Goal: Download file/media

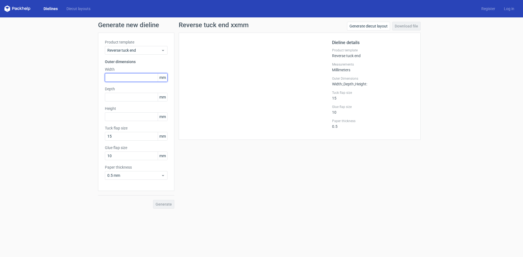
click at [129, 75] on input "text" at bounding box center [136, 77] width 63 height 9
type input "88"
type input "30"
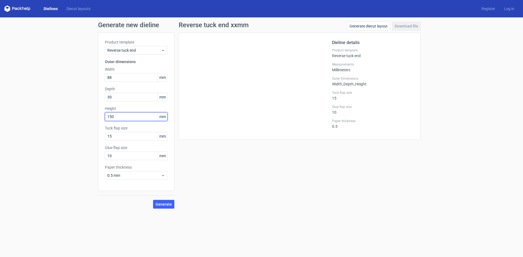
type input "150"
click at [137, 55] on div "Product template Reverse tuck end Outer dimensions Width 88 mm Depth 30 mm Heig…" at bounding box center [136, 112] width 76 height 158
click at [135, 52] on span "Reverse tuck end" at bounding box center [134, 50] width 54 height 5
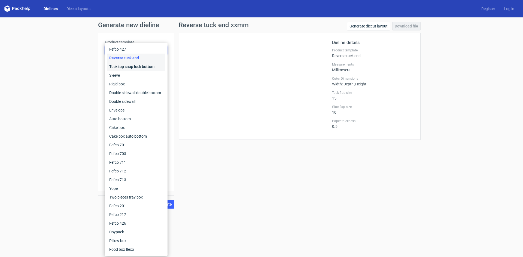
click at [137, 68] on div "Tuck top snap lock bottom" at bounding box center [136, 66] width 58 height 9
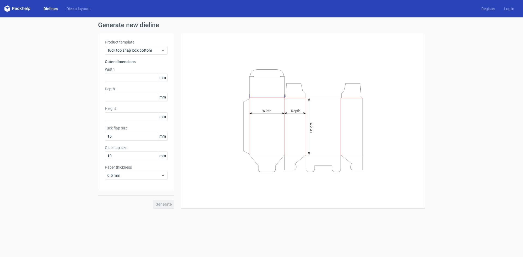
click at [141, 46] on div "Product template Tuck top snap lock bottom" at bounding box center [136, 46] width 63 height 15
click at [141, 50] on span "Tuck top snap lock bottom" at bounding box center [134, 50] width 54 height 5
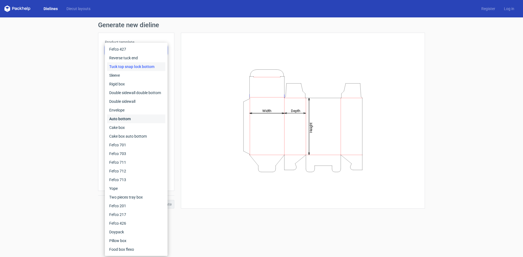
click at [136, 118] on div "Auto bottom" at bounding box center [136, 119] width 58 height 9
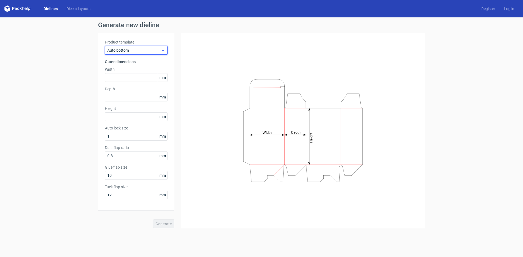
click at [140, 50] on span "Auto bottom" at bounding box center [134, 50] width 54 height 5
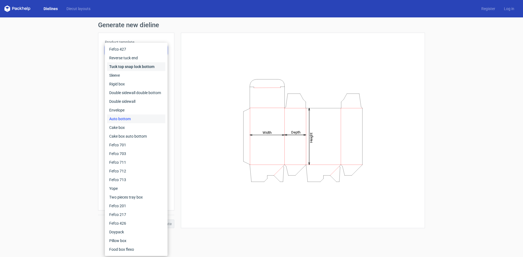
click at [133, 65] on div "Tuck top snap lock bottom" at bounding box center [136, 66] width 58 height 9
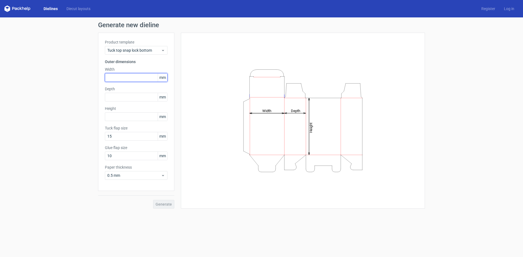
click at [125, 78] on input "text" at bounding box center [136, 77] width 63 height 9
type input "88"
type input "0"
type input "30"
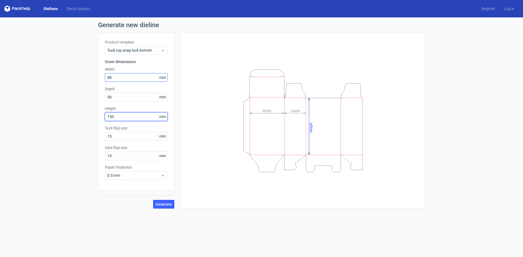
click at [153, 200] on button "Generate" at bounding box center [163, 204] width 21 height 9
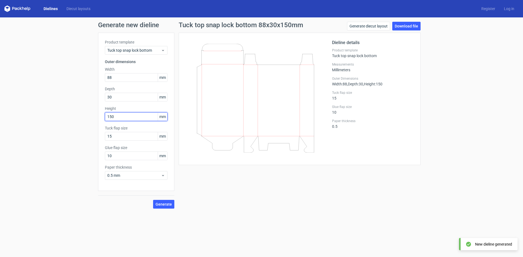
drag, startPoint x: 127, startPoint y: 117, endPoint x: 96, endPoint y: 112, distance: 31.6
click at [96, 112] on div "Generate new dieline Product template Tuck top snap lock bottom Outer dimension…" at bounding box center [261, 115] width 523 height 196
type input "130"
click at [153, 200] on button "Generate" at bounding box center [163, 204] width 21 height 9
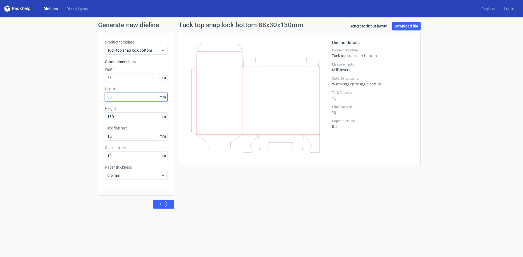
drag, startPoint x: 137, startPoint y: 94, endPoint x: 82, endPoint y: 92, distance: 54.5
click at [82, 92] on div "Generate new dieline Product template Tuck top snap lock bottom Outer dimension…" at bounding box center [261, 115] width 523 height 196
type input "50"
click at [153, 200] on button "Generate" at bounding box center [163, 204] width 21 height 9
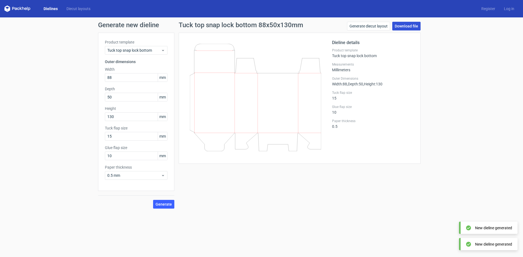
click at [408, 28] on link "Download file" at bounding box center [406, 26] width 28 height 9
click at [462, 142] on div "Generate new dieline Product template Tuck top snap lock bottom Outer dimension…" at bounding box center [261, 115] width 523 height 196
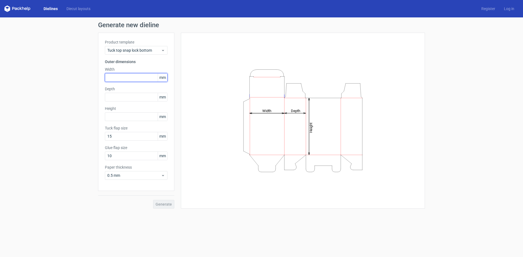
click at [135, 80] on input "text" at bounding box center [136, 77] width 63 height 9
type input "88"
type input "50"
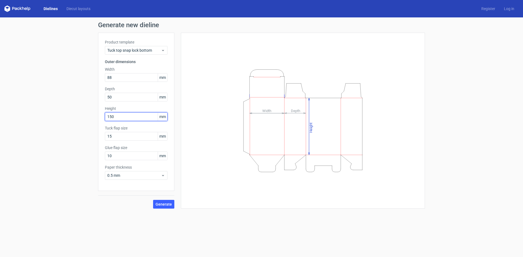
type input "150"
click at [170, 210] on div "Generate new dieline Product template Tuck top snap lock bottom Outer dimension…" at bounding box center [261, 115] width 523 height 196
click at [170, 209] on div "Generate new dieline Product template Tuck top snap lock bottom Outer dimension…" at bounding box center [261, 115] width 523 height 196
click at [163, 206] on span "Generate" at bounding box center [164, 205] width 16 height 4
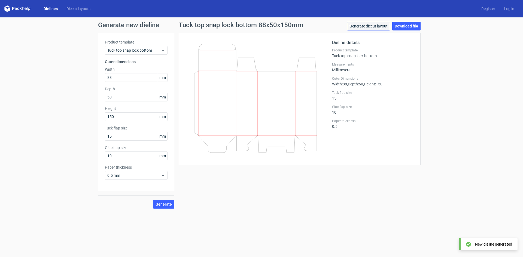
click at [374, 28] on link "Generate diecut layout" at bounding box center [368, 26] width 43 height 9
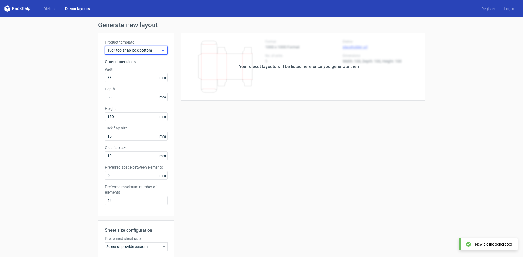
click at [142, 52] on span "Tuck top snap lock bottom" at bounding box center [134, 50] width 54 height 5
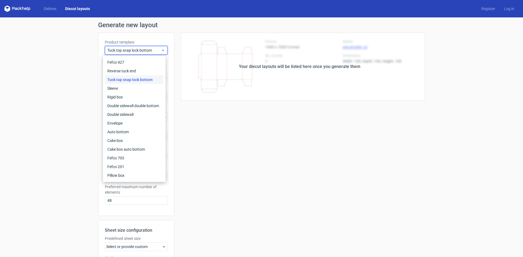
click at [142, 52] on span "Tuck top snap lock bottom" at bounding box center [134, 50] width 54 height 5
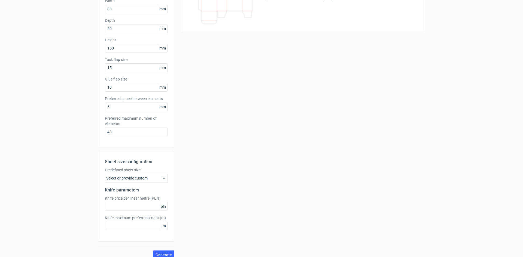
scroll to position [75, 0]
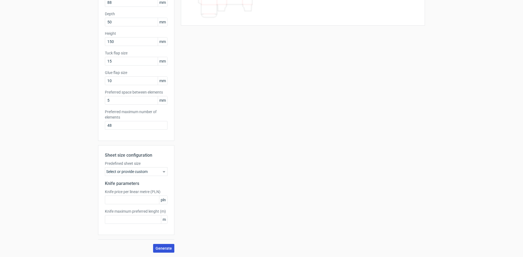
click at [163, 247] on span "Generate" at bounding box center [164, 249] width 16 height 4
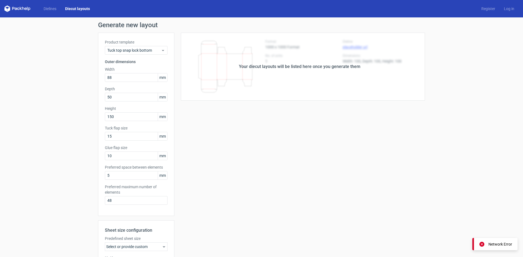
click at [299, 122] on div "Your diecut layouts will be listed here once you generate them Height Depth Wid…" at bounding box center [299, 180] width 251 height 295
click at [334, 57] on div "Your diecut layouts will be listed here once you generate them" at bounding box center [299, 67] width 251 height 68
click at [332, 73] on div "Your diecut layouts will be listed here once you generate them" at bounding box center [299, 67] width 251 height 68
click at [161, 49] on icon at bounding box center [163, 50] width 4 height 4
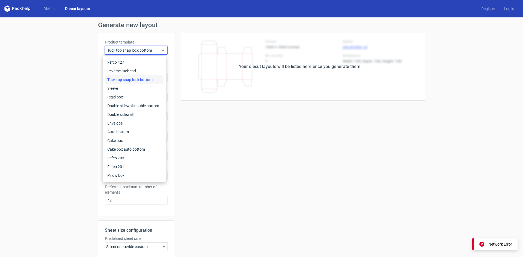
click at [150, 80] on div "Tuck top snap lock bottom" at bounding box center [134, 79] width 58 height 9
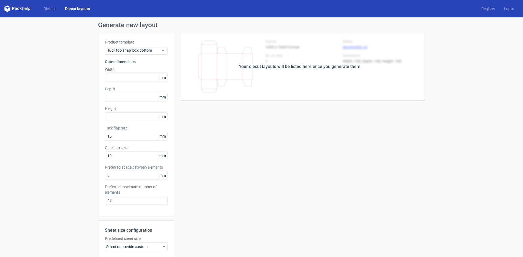
click at [273, 142] on div "Your diecut layouts will be listed here once you generate them Height Depth Wid…" at bounding box center [299, 180] width 251 height 295
click at [129, 79] on input "text" at bounding box center [136, 77] width 63 height 9
type input "88"
type input "50"
type input "150"
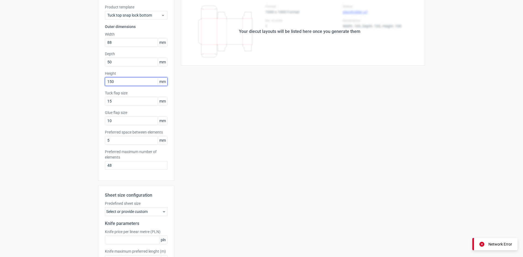
scroll to position [75, 0]
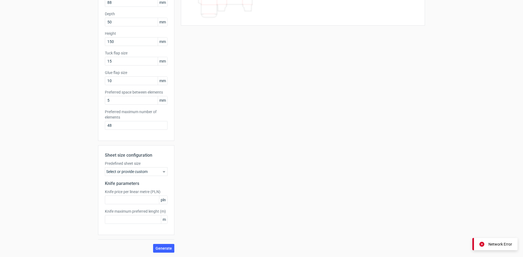
click at [156, 256] on div "Generate new layout Product template Tuck top snap lock bottom Outer dimensions…" at bounding box center [261, 99] width 523 height 315
click at [159, 249] on span "Generate" at bounding box center [164, 249] width 16 height 4
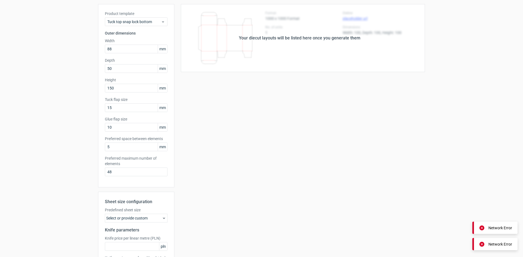
scroll to position [0, 0]
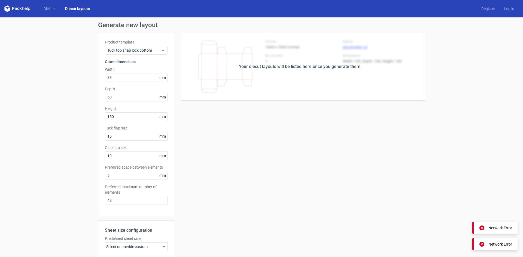
click at [321, 162] on div "Your diecut layouts will be listed here once you generate them Height Depth Wid…" at bounding box center [299, 180] width 251 height 295
click at [289, 162] on div "Your diecut layouts will be listed here once you generate them Height Depth Wid…" at bounding box center [299, 180] width 251 height 295
click at [240, 138] on div "Your diecut layouts will be listed here once you generate them Height Depth Wid…" at bounding box center [299, 180] width 251 height 295
click at [54, 7] on link "Dielines" at bounding box center [50, 8] width 22 height 5
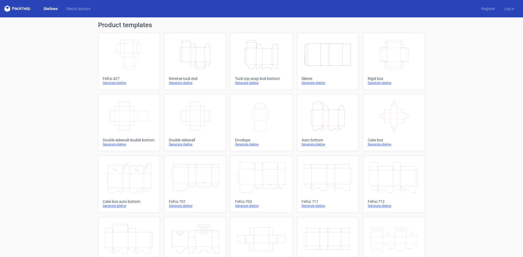
click at [274, 52] on icon "Height Depth Width" at bounding box center [261, 54] width 48 height 31
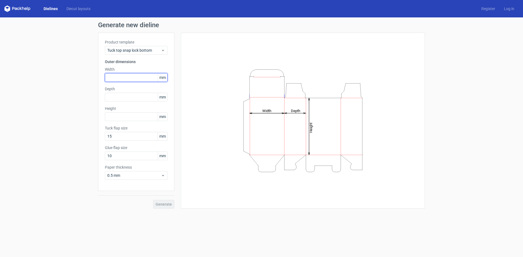
click at [111, 80] on input "text" at bounding box center [136, 77] width 63 height 9
type input "88"
type input "50"
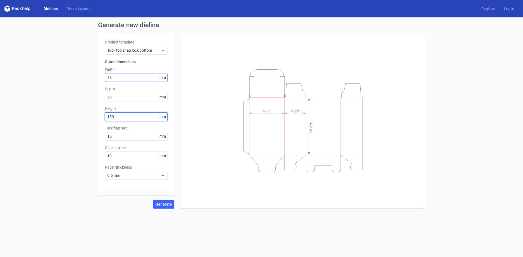
type input "150"
click at [153, 200] on button "Generate" at bounding box center [163, 204] width 21 height 9
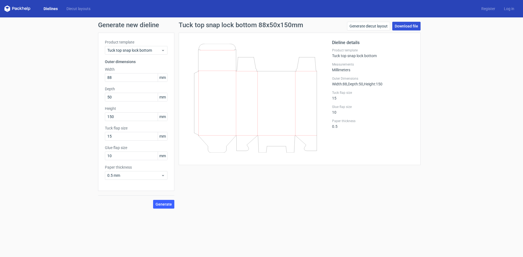
click at [419, 24] on link "Download file" at bounding box center [406, 26] width 28 height 9
click at [446, 87] on div "Generate new dieline Product template Tuck top snap lock bottom Outer dimension…" at bounding box center [261, 115] width 523 height 196
